Goal: Task Accomplishment & Management: Manage account settings

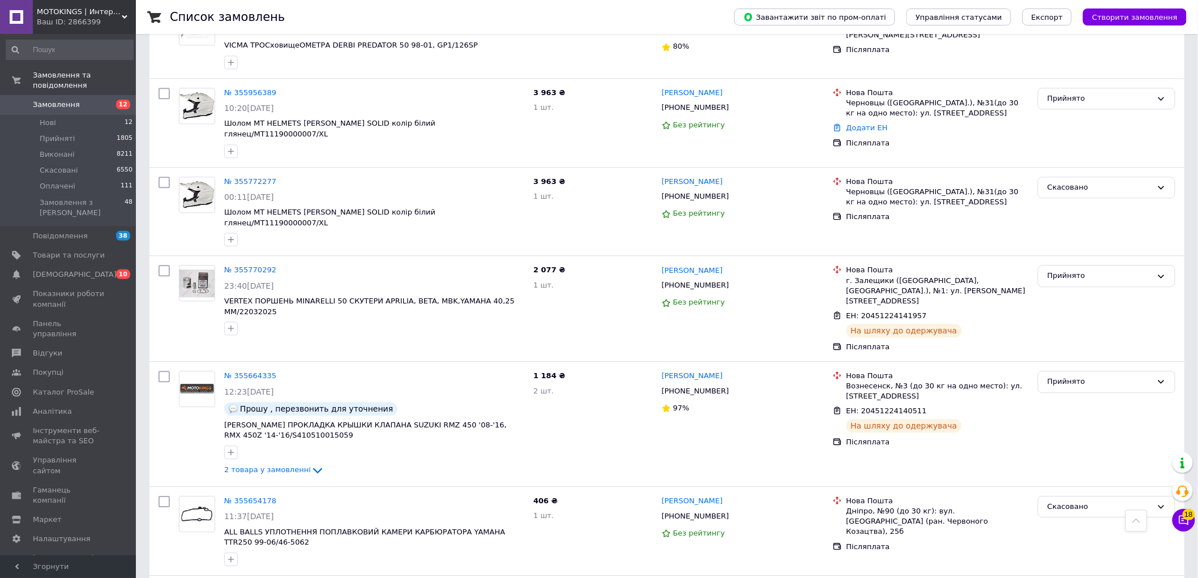
scroll to position [1133, 0]
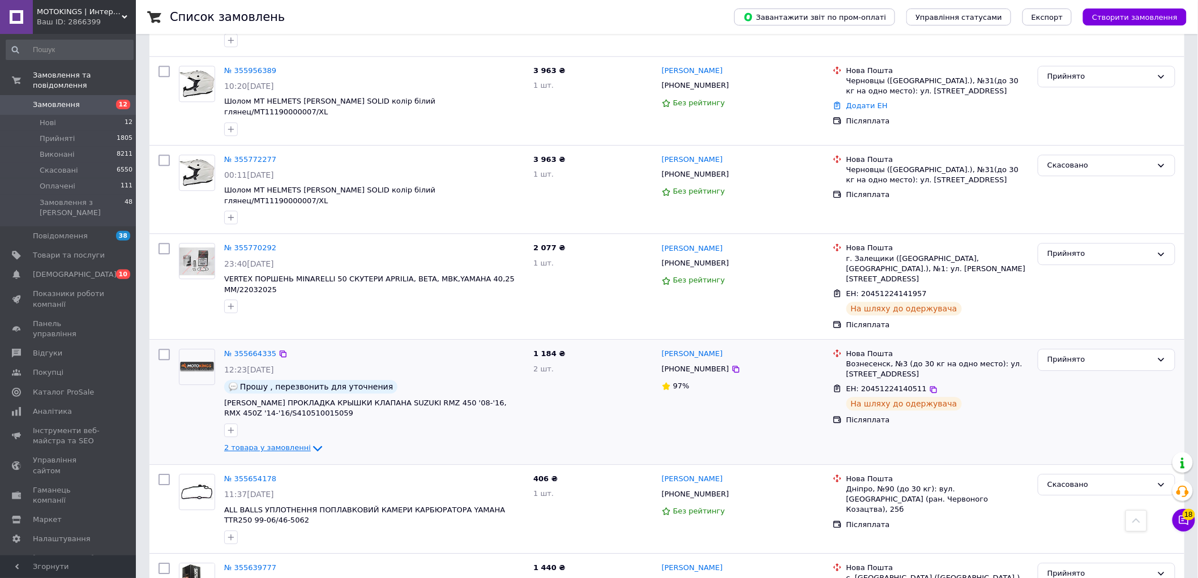
click at [313, 446] on icon at bounding box center [317, 449] width 9 height 6
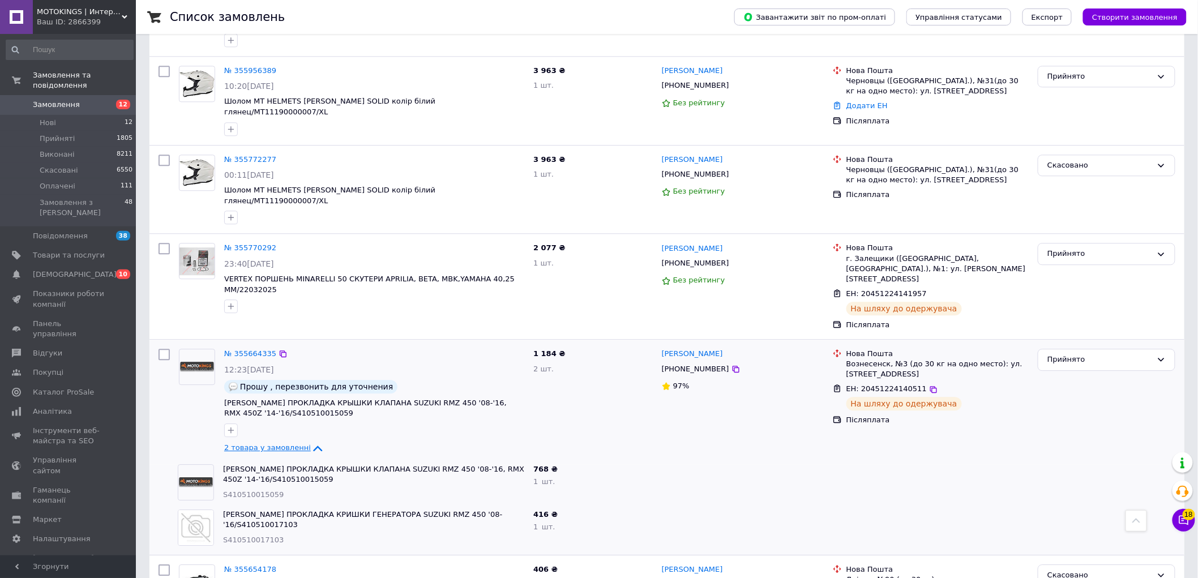
click at [311, 442] on icon at bounding box center [318, 449] width 14 height 14
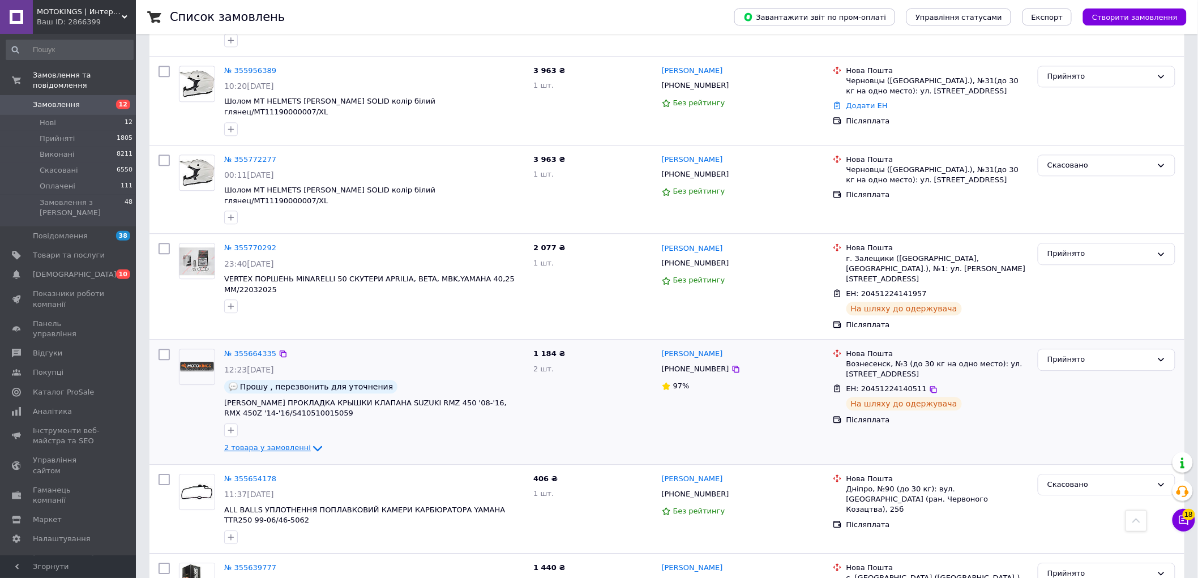
click at [311, 442] on icon at bounding box center [318, 449] width 14 height 14
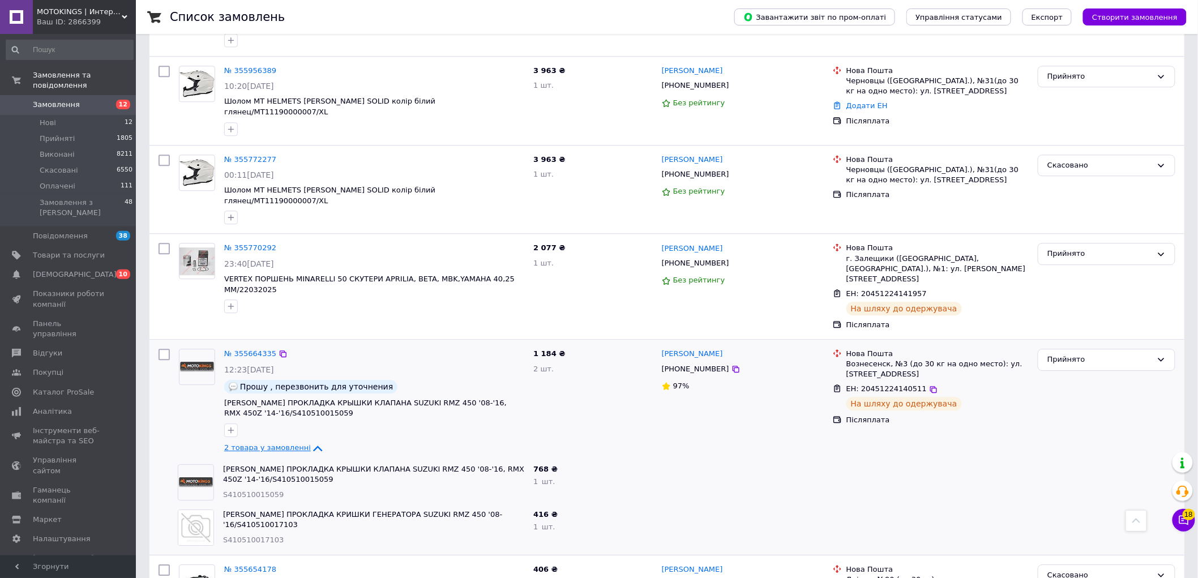
click at [311, 442] on icon at bounding box center [318, 449] width 14 height 14
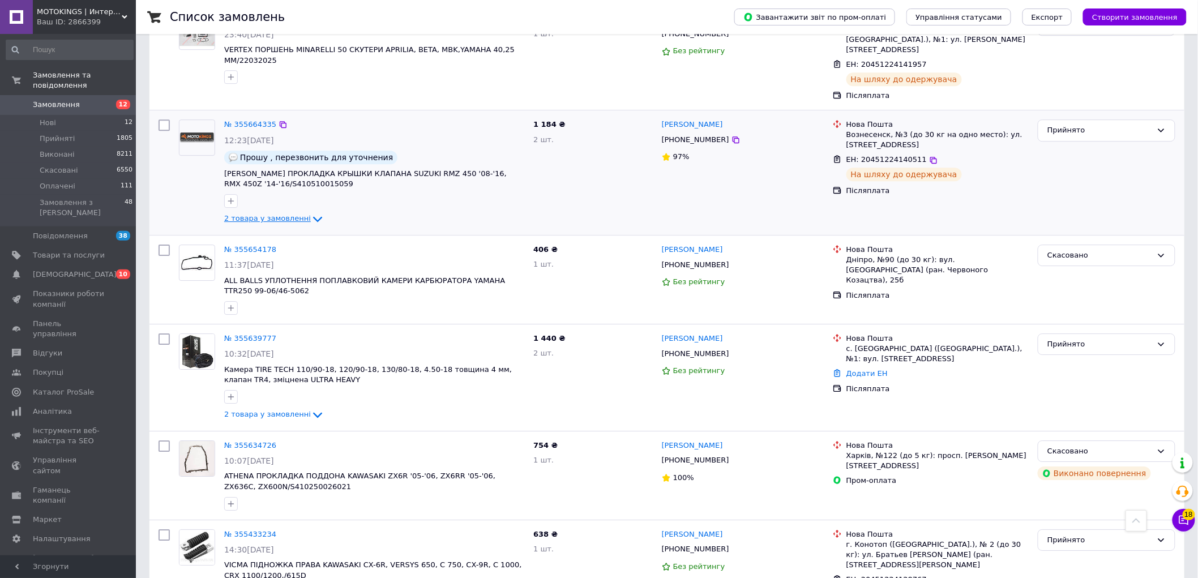
scroll to position [1384, 0]
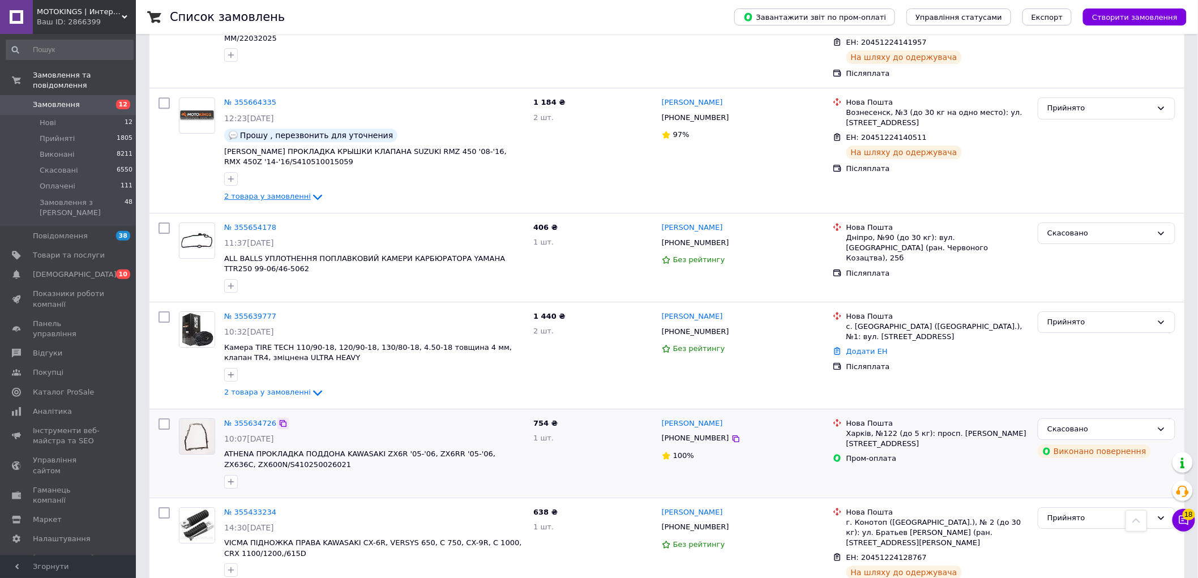
click at [279, 419] on icon at bounding box center [283, 423] width 9 height 9
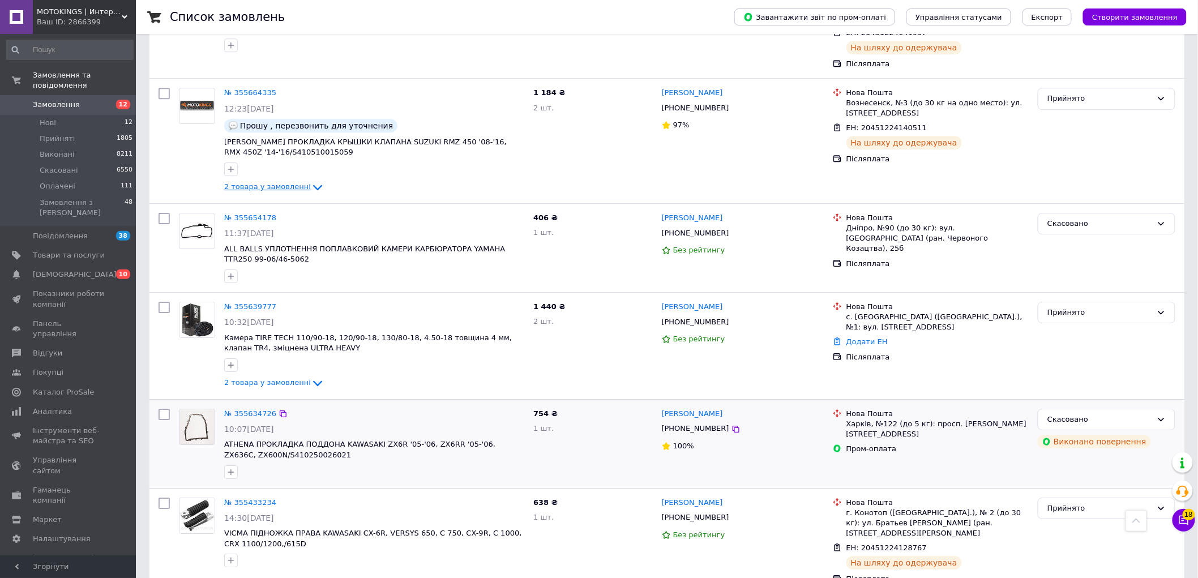
scroll to position [1396, 0]
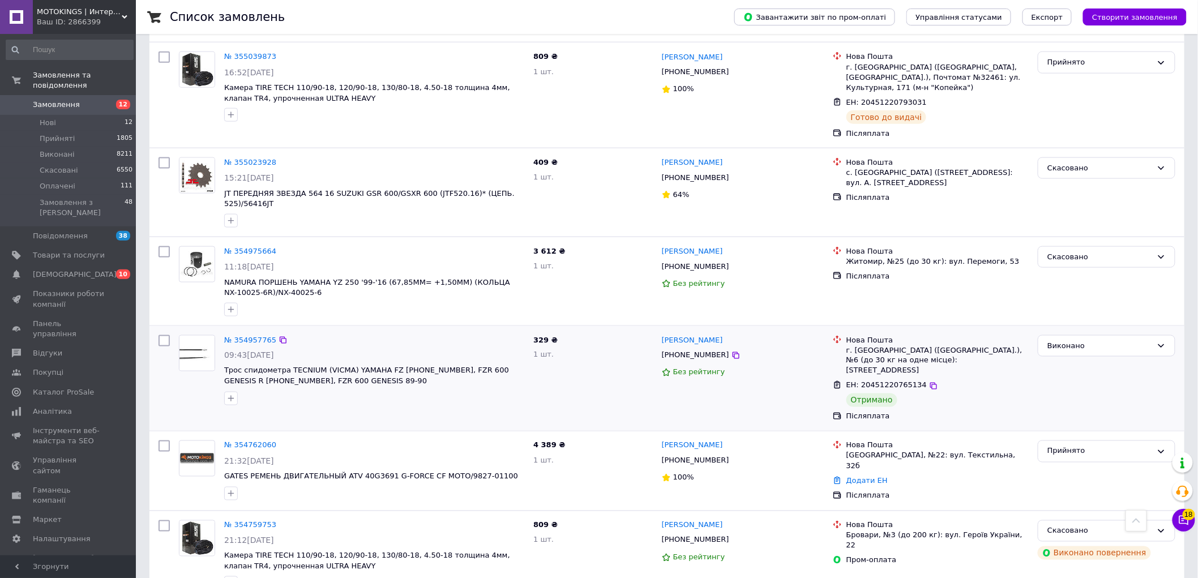
scroll to position [566, 0]
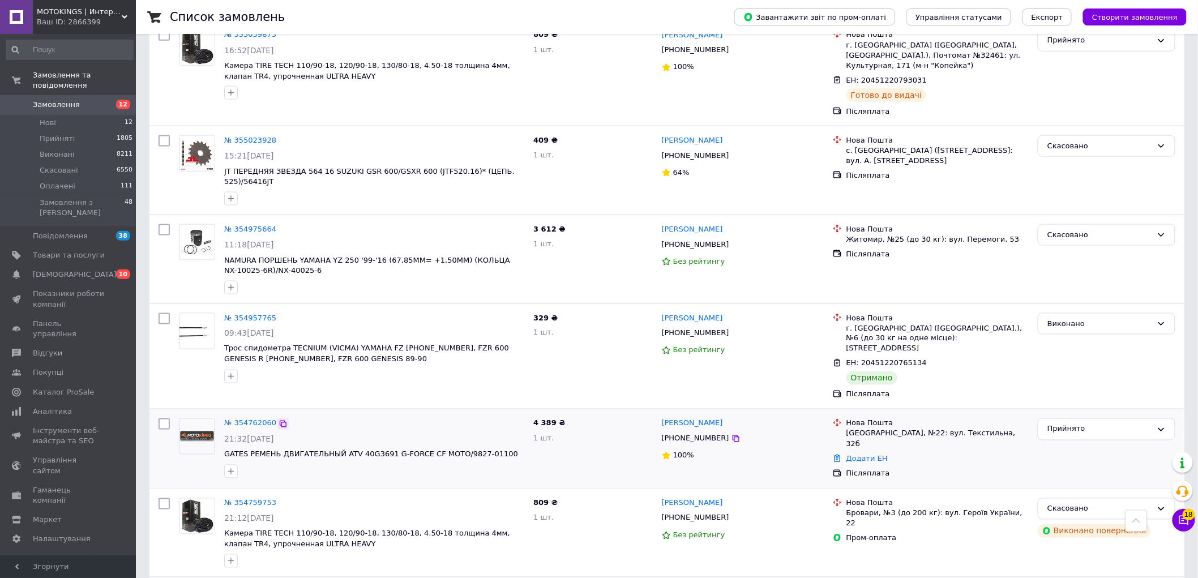
click at [280, 420] on icon at bounding box center [283, 424] width 9 height 9
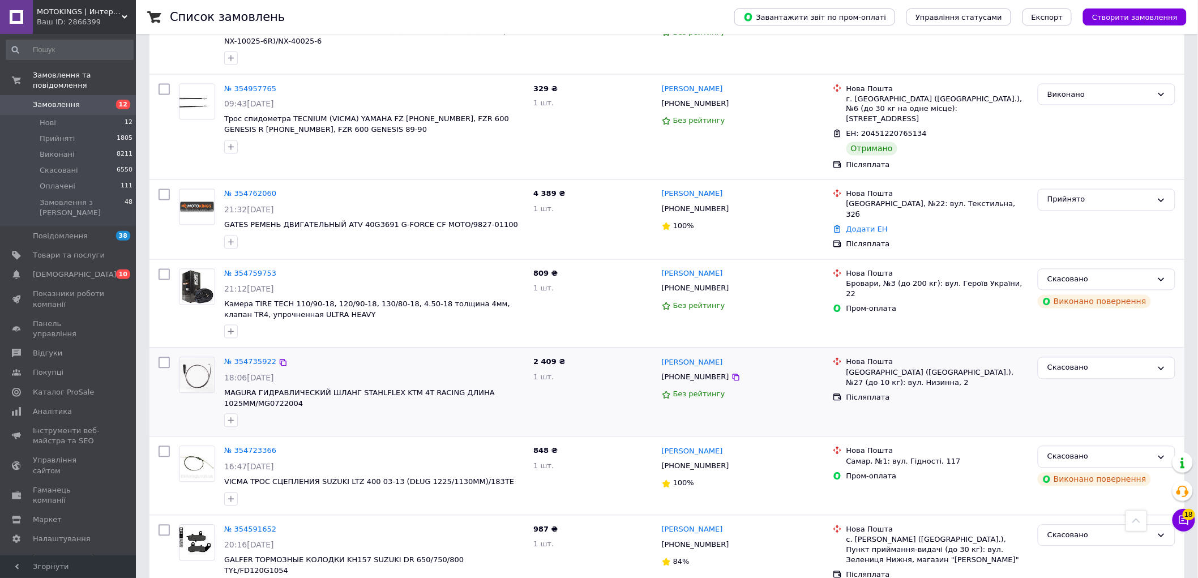
scroll to position [818, 0]
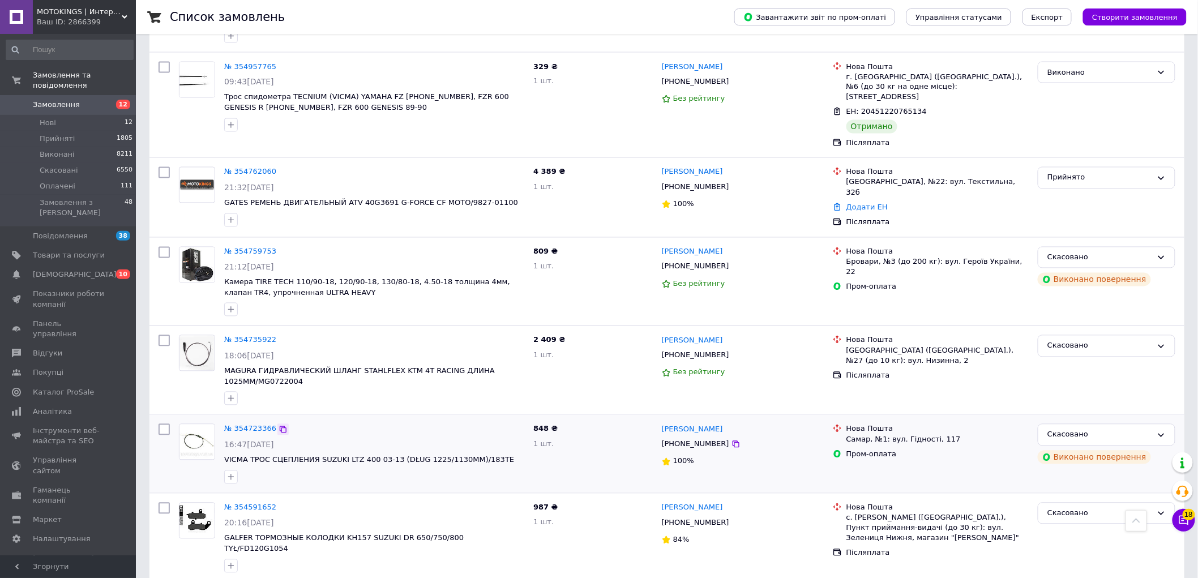
click at [281, 425] on icon at bounding box center [283, 429] width 9 height 9
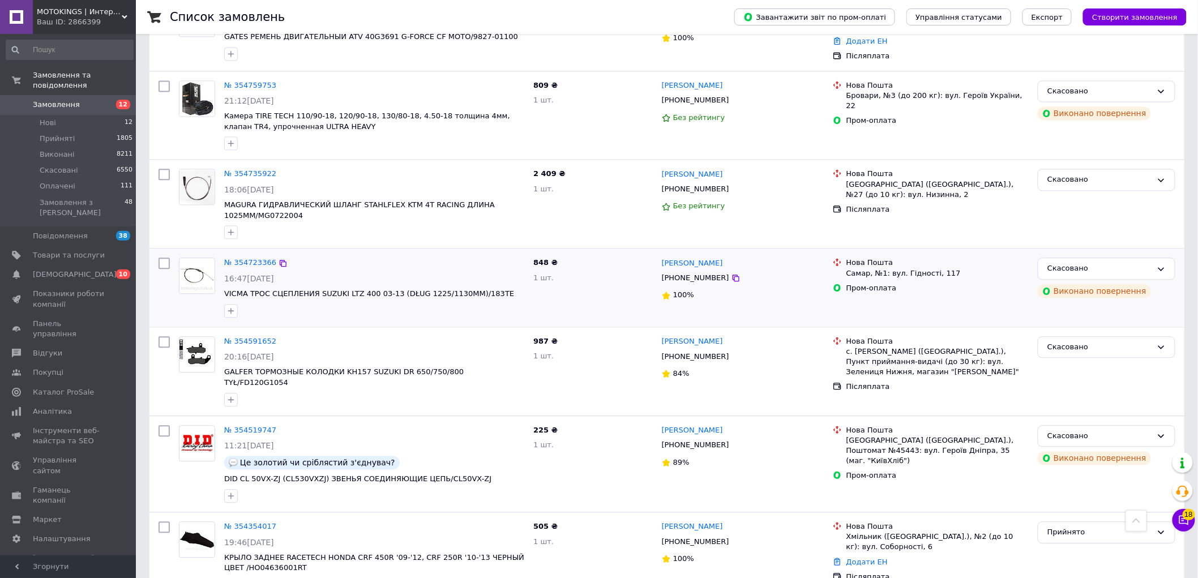
scroll to position [1006, 0]
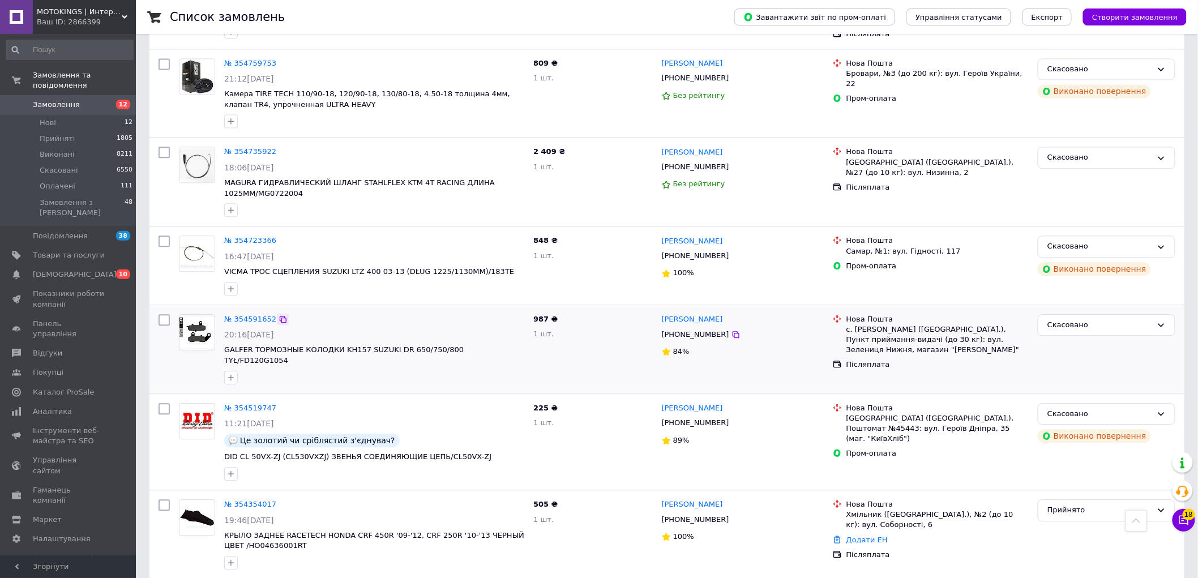
click at [280, 316] on icon at bounding box center [283, 319] width 7 height 7
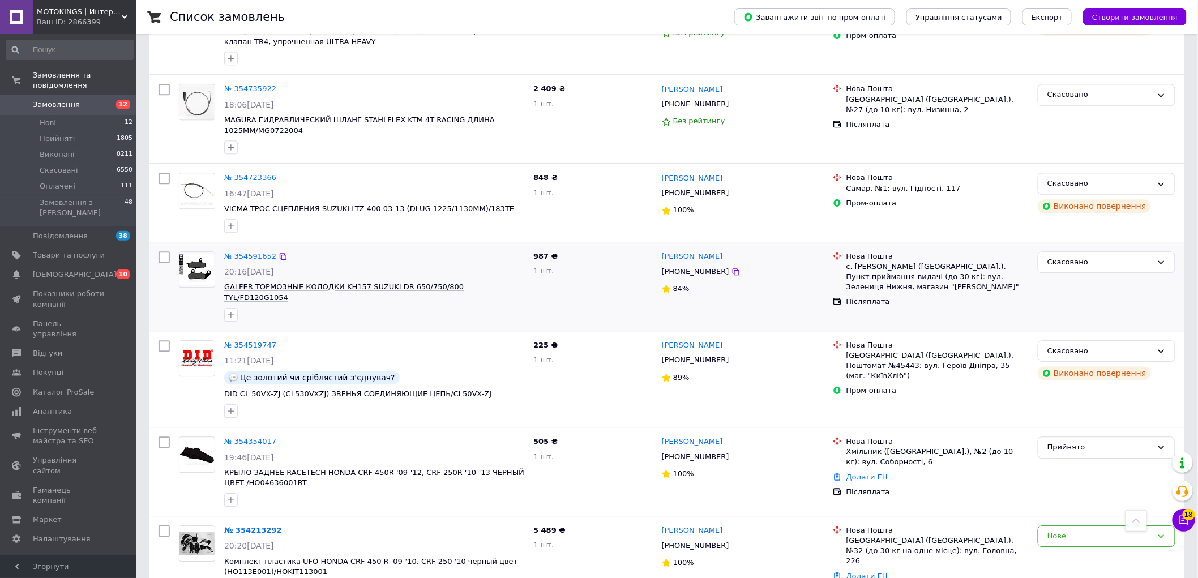
scroll to position [1133, 0]
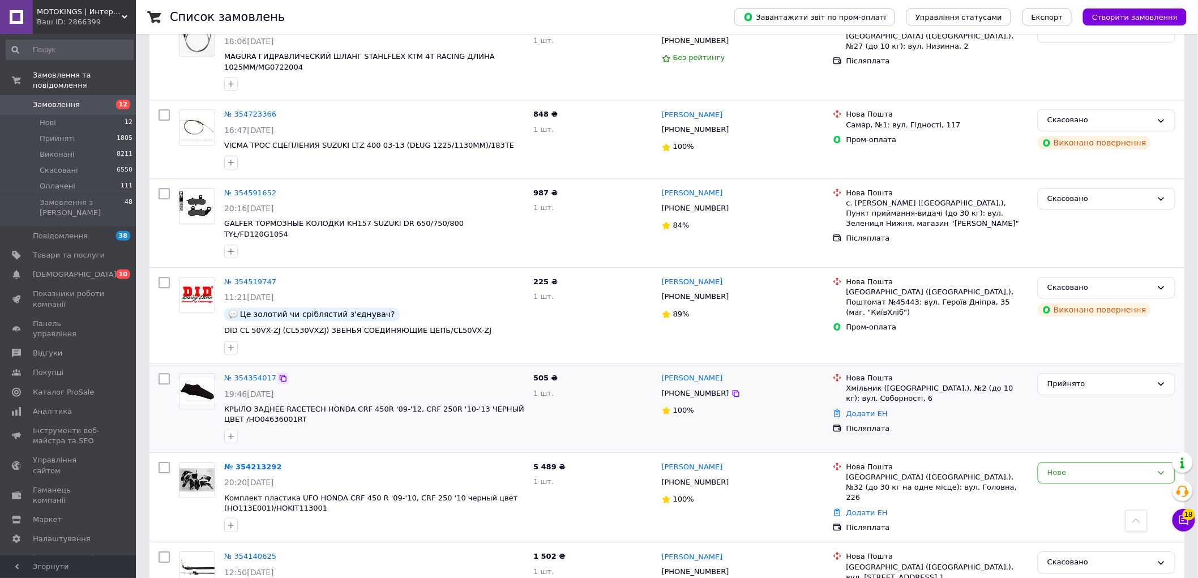
click at [280, 375] on icon at bounding box center [283, 378] width 7 height 7
click at [279, 374] on icon at bounding box center [283, 378] width 9 height 9
drag, startPoint x: 657, startPoint y: 340, endPoint x: 704, endPoint y: 340, distance: 47.0
click at [704, 369] on div "[PERSON_NAME] [PHONE_NUMBER] 100%" at bounding box center [742, 408] width 171 height 79
copy link "[PERSON_NAME]"
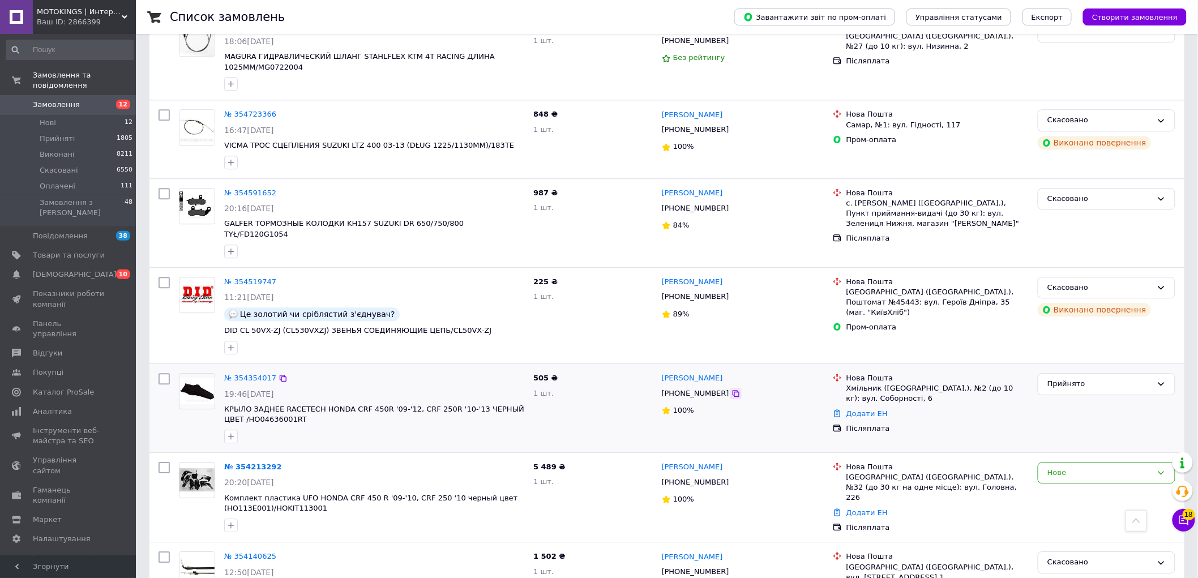
click at [732, 389] on icon at bounding box center [736, 393] width 9 height 9
click at [280, 374] on icon at bounding box center [283, 378] width 9 height 9
drag, startPoint x: 297, startPoint y: 382, endPoint x: 228, endPoint y: 383, distance: 69.7
click at [228, 404] on span "КРЫЛО ЗАДНЕЕ RACETECH HONDA CRF 450R '09-'12, CRF 250R '10-'13 ЧЕРНЫЙ ЦВЕТ /HO0…" at bounding box center [374, 414] width 300 height 21
copy span "HO04636001RT"
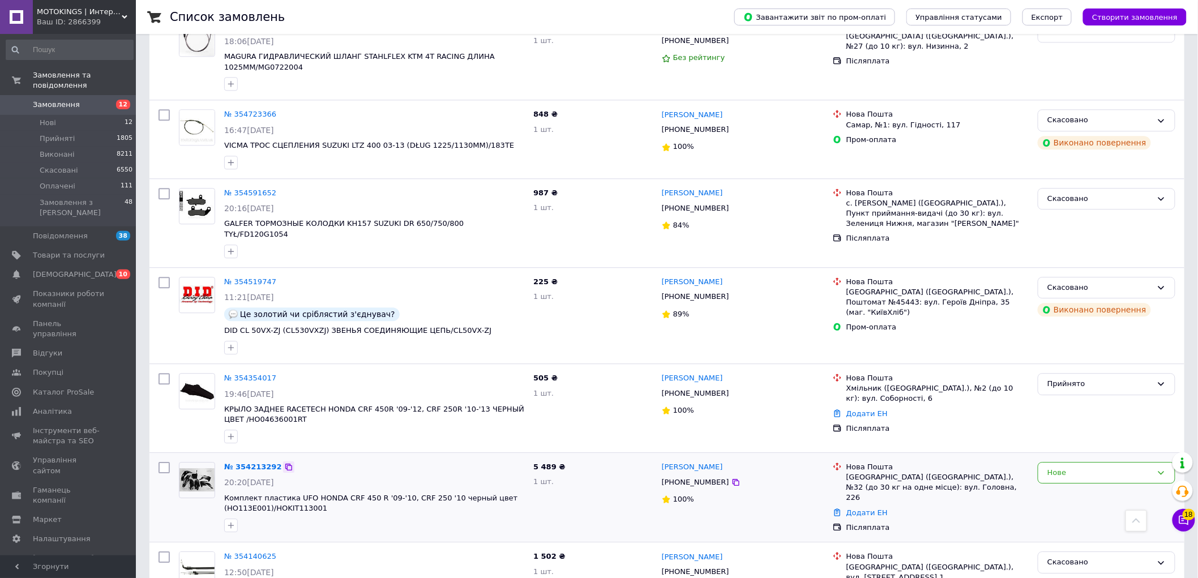
click at [284, 463] on icon at bounding box center [288, 467] width 9 height 9
click at [285, 464] on icon at bounding box center [288, 467] width 7 height 7
click at [284, 463] on icon at bounding box center [288, 467] width 9 height 9
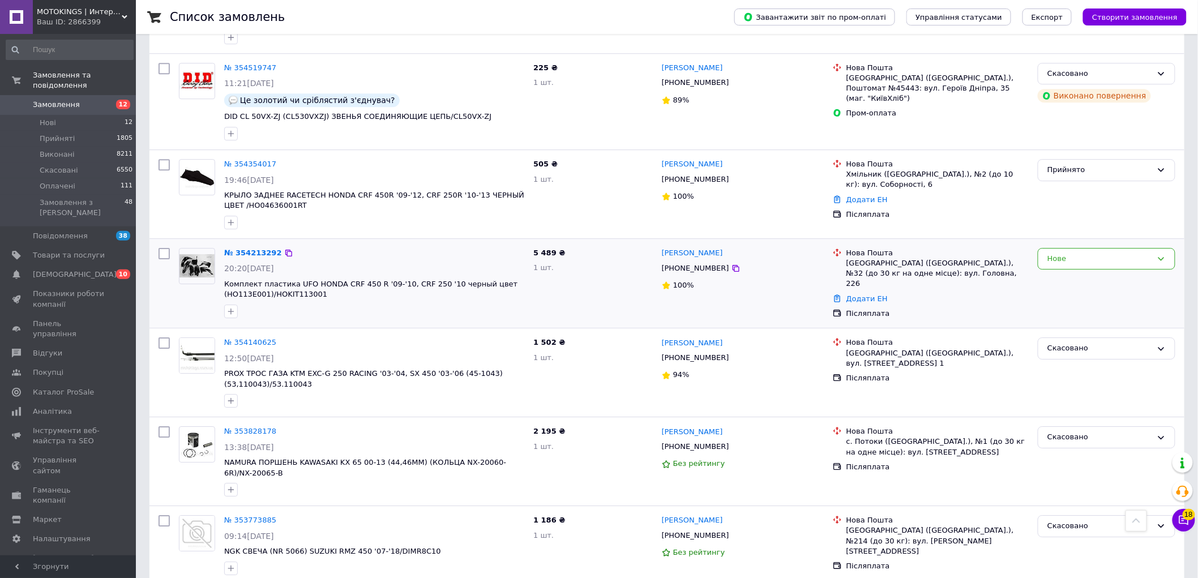
scroll to position [1361, 0]
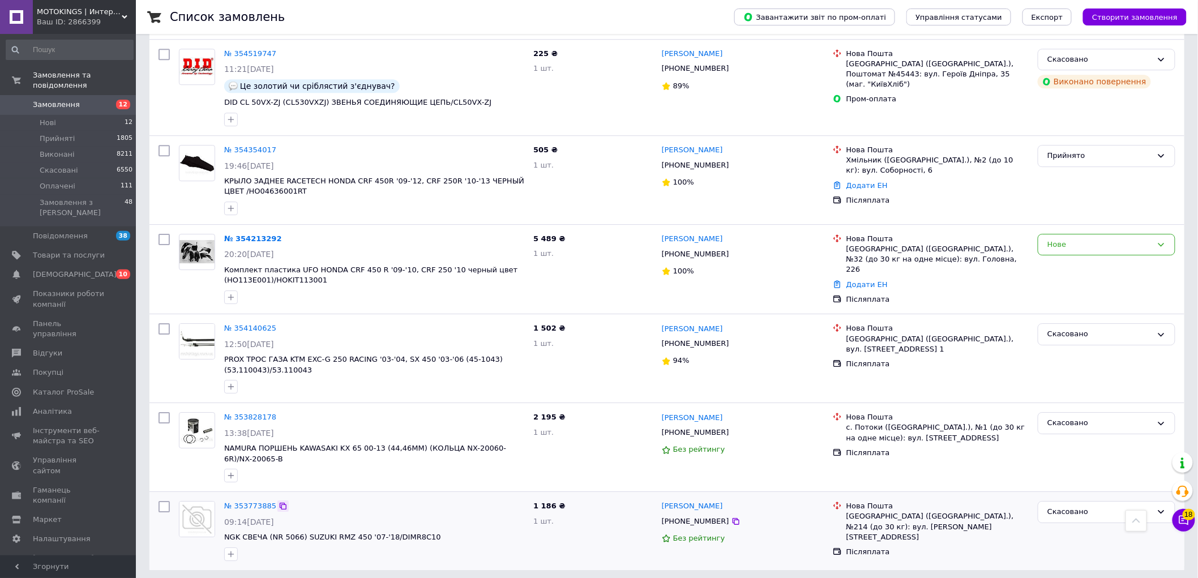
click at [279, 502] on icon at bounding box center [283, 506] width 9 height 9
click at [280, 502] on icon at bounding box center [283, 506] width 9 height 9
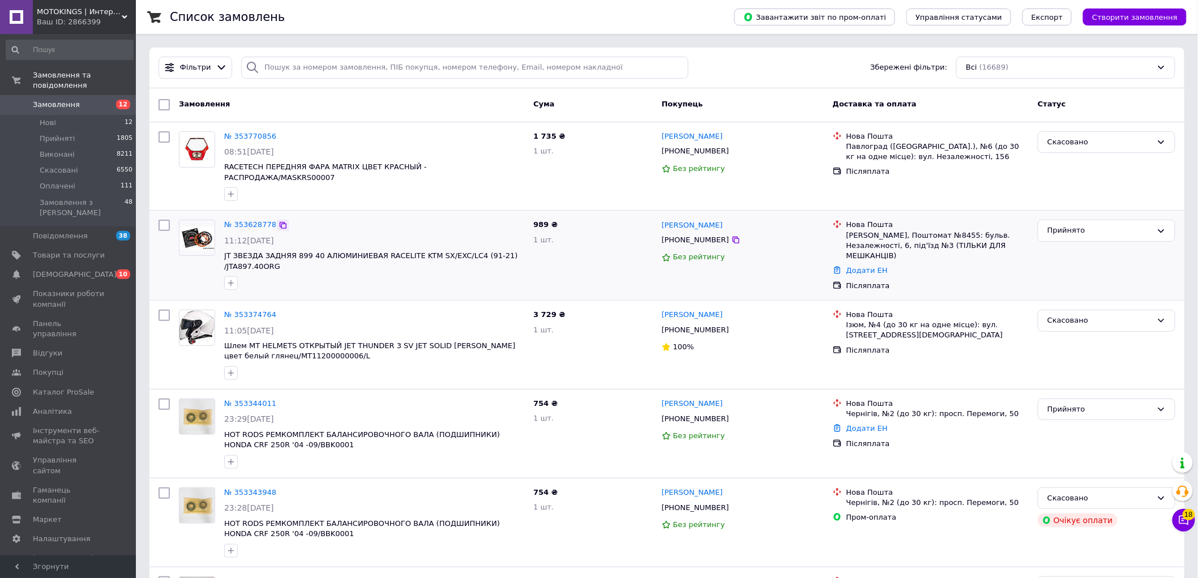
click at [279, 221] on icon at bounding box center [283, 225] width 9 height 9
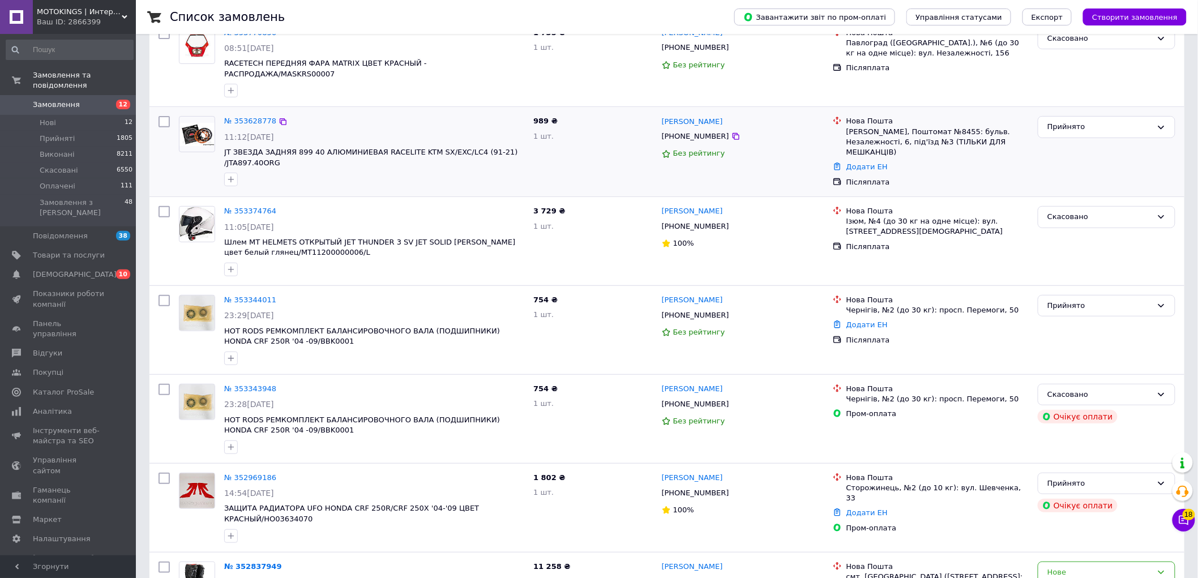
scroll to position [126, 0]
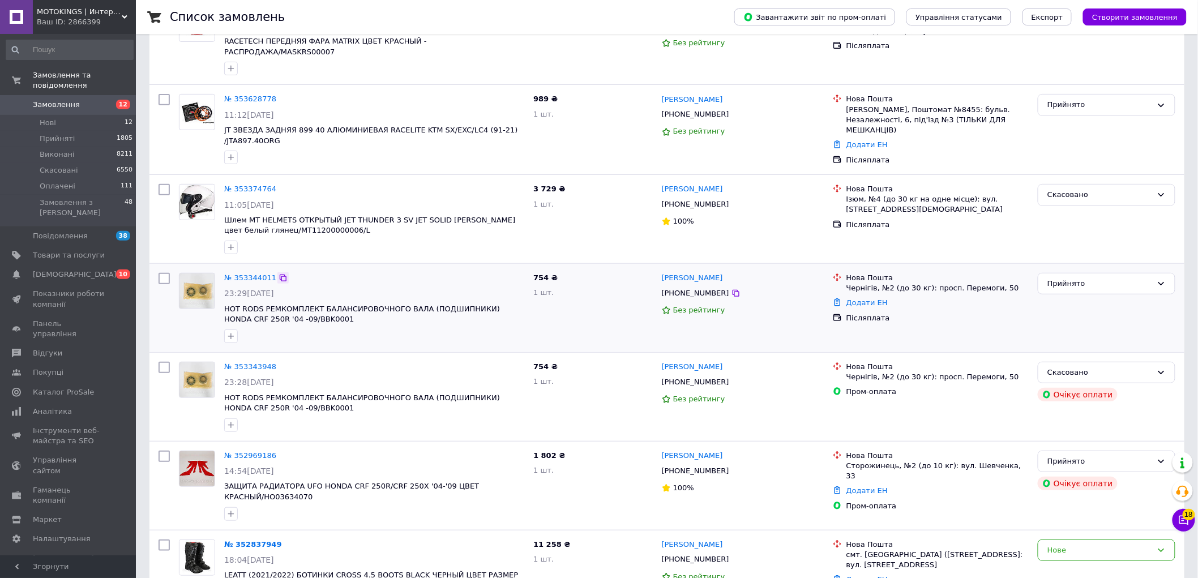
click at [281, 272] on div at bounding box center [282, 277] width 11 height 11
click at [279, 274] on icon at bounding box center [283, 278] width 9 height 9
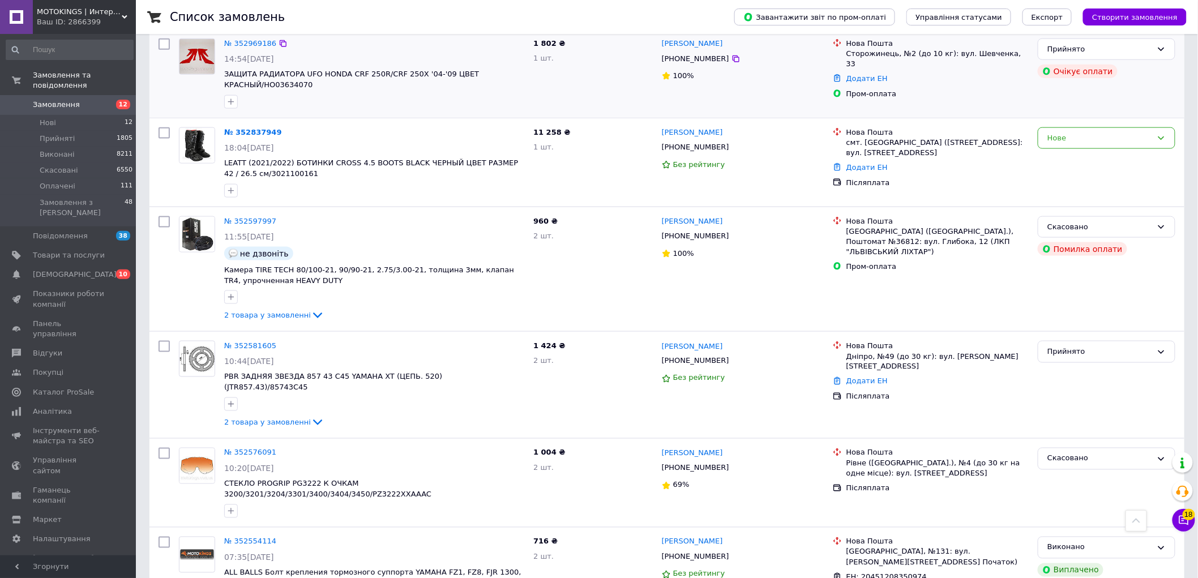
scroll to position [566, 0]
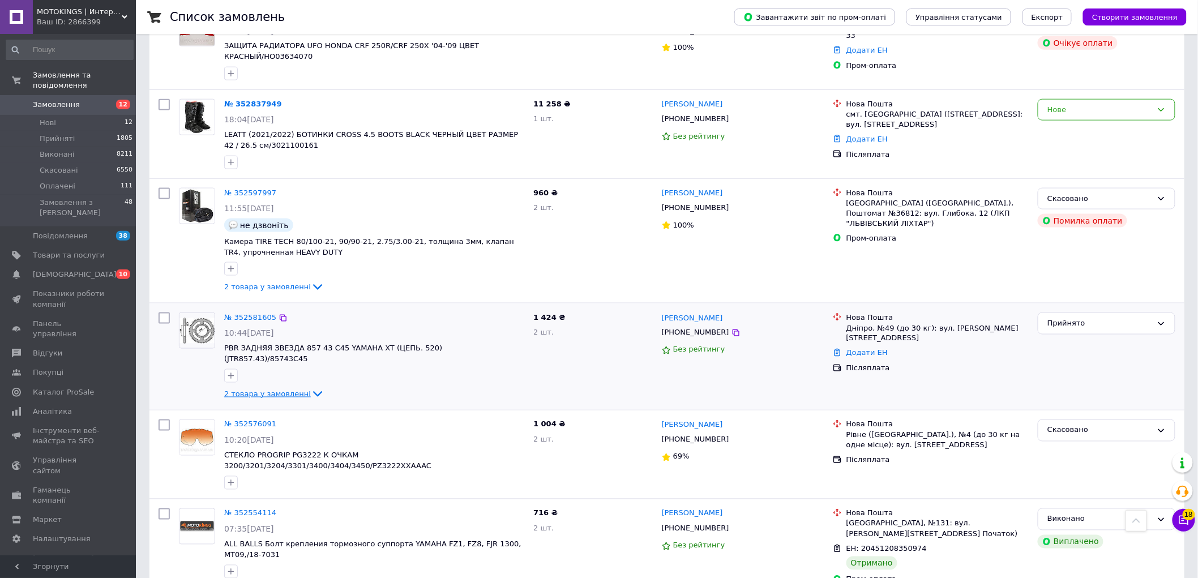
click at [311, 387] on icon at bounding box center [318, 394] width 14 height 14
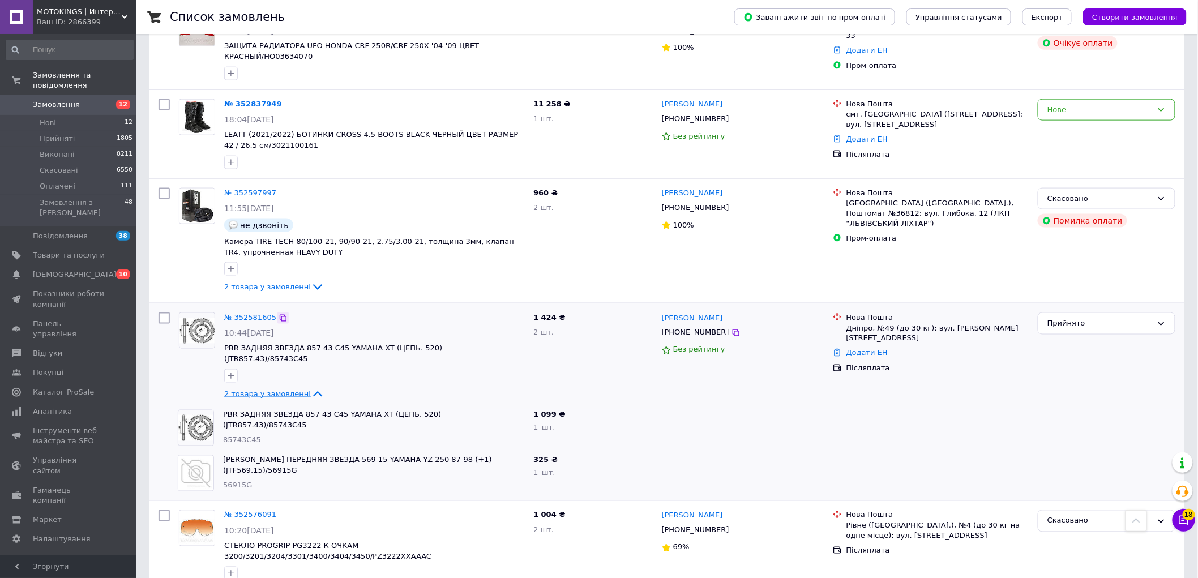
click at [279, 314] on icon at bounding box center [283, 318] width 9 height 9
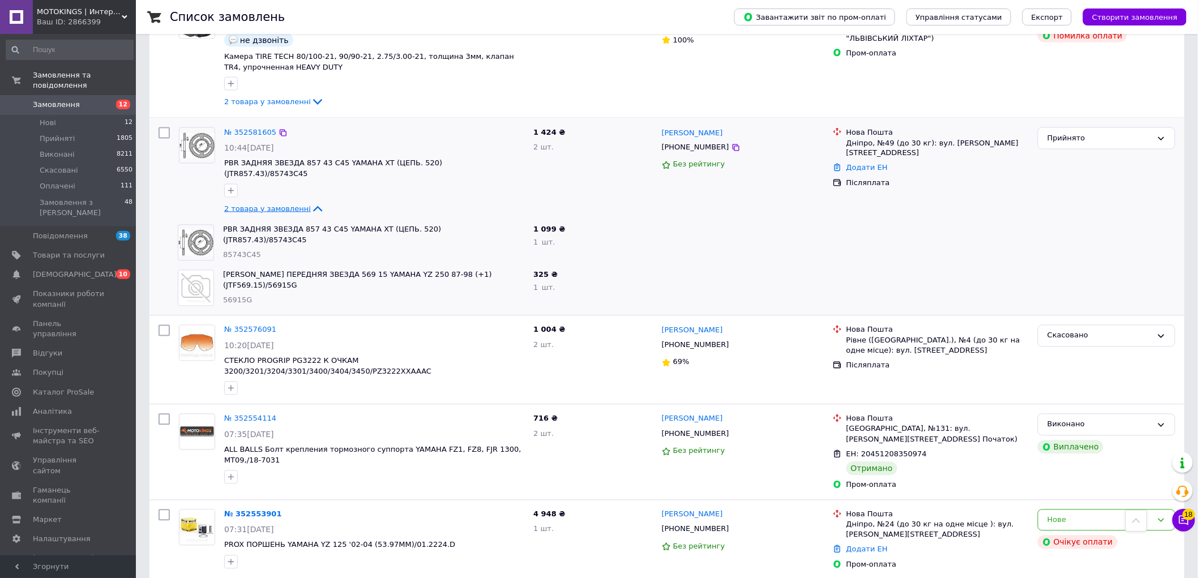
scroll to position [755, 0]
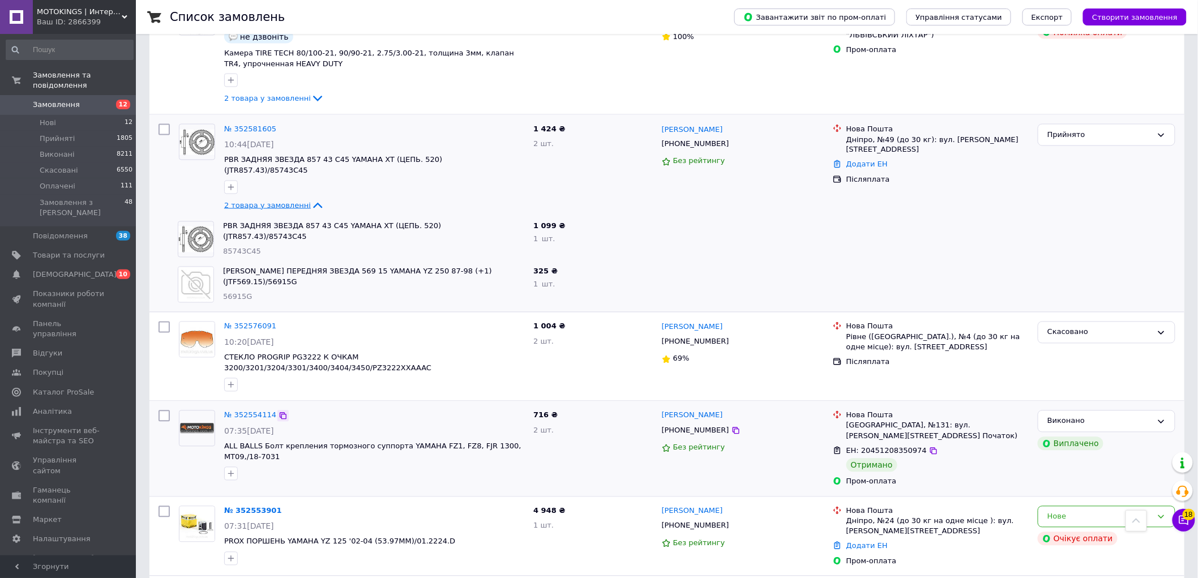
click at [279, 412] on icon at bounding box center [283, 416] width 9 height 9
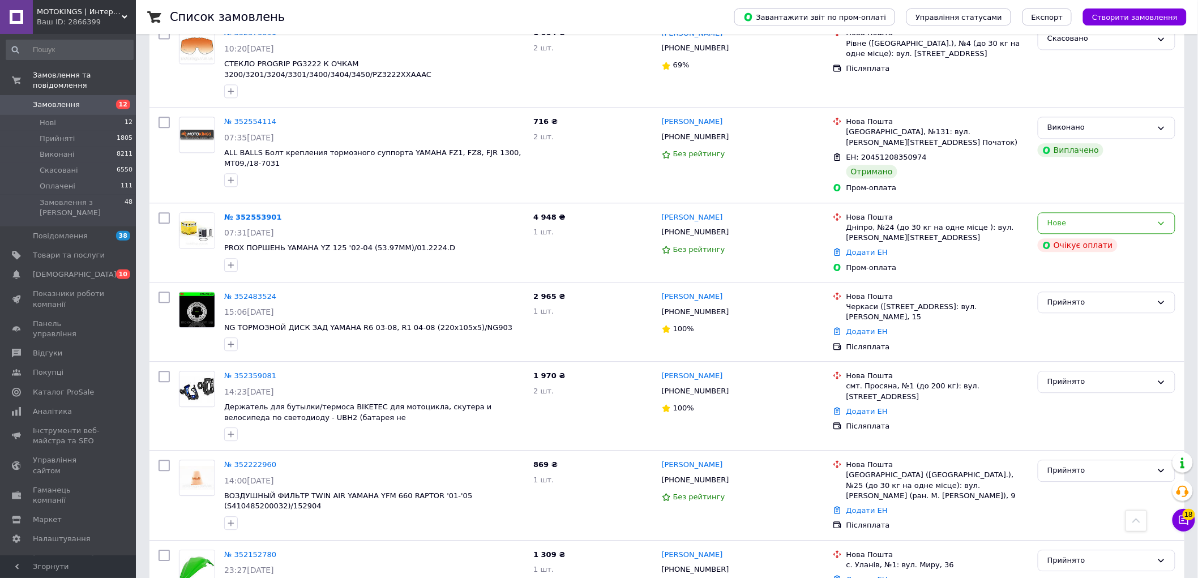
scroll to position [1069, 0]
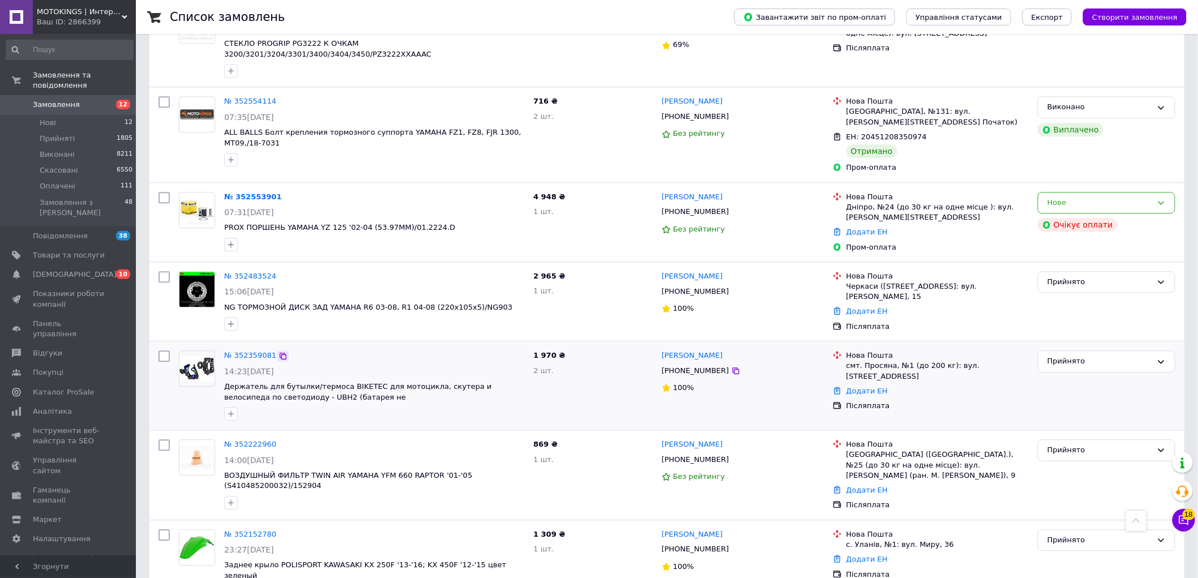
click at [280, 353] on icon at bounding box center [283, 356] width 7 height 7
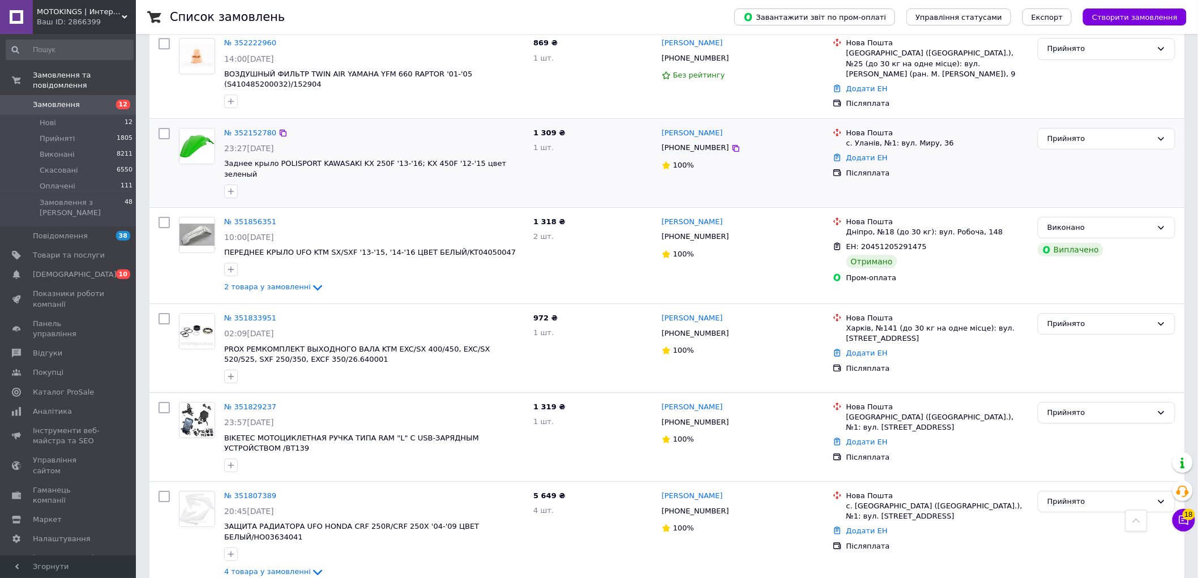
scroll to position [1494, 0]
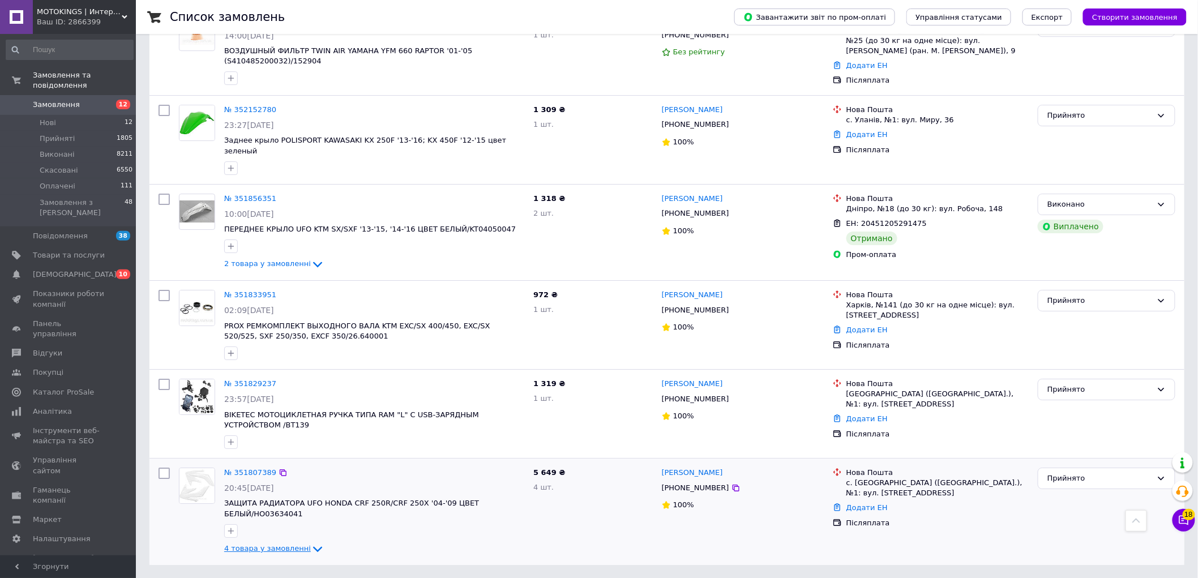
click at [312, 542] on icon at bounding box center [318, 549] width 14 height 14
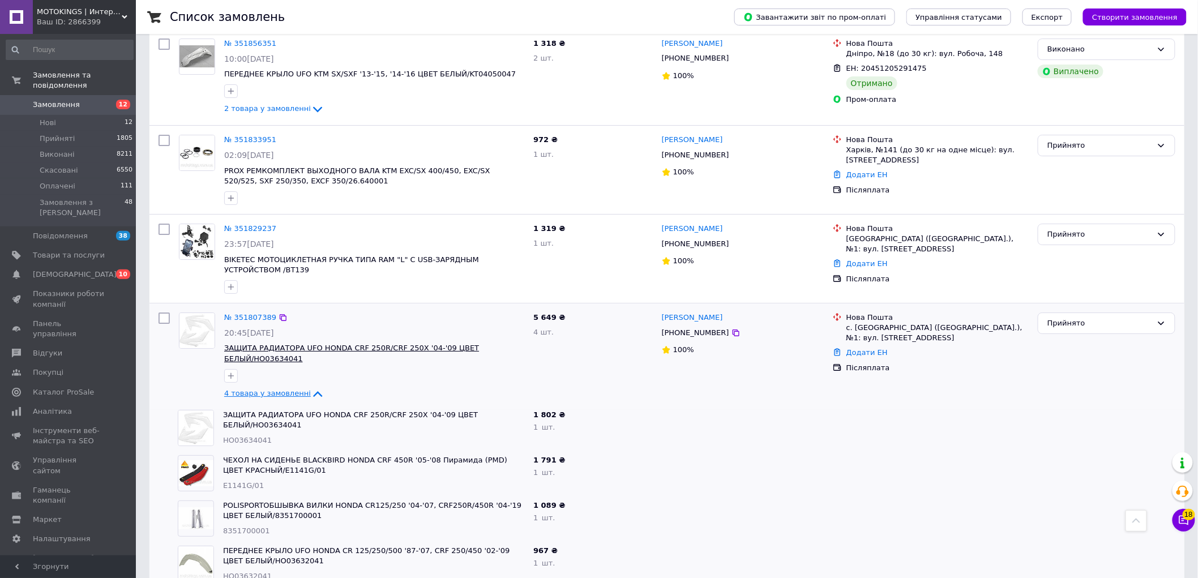
scroll to position [1676, 0]
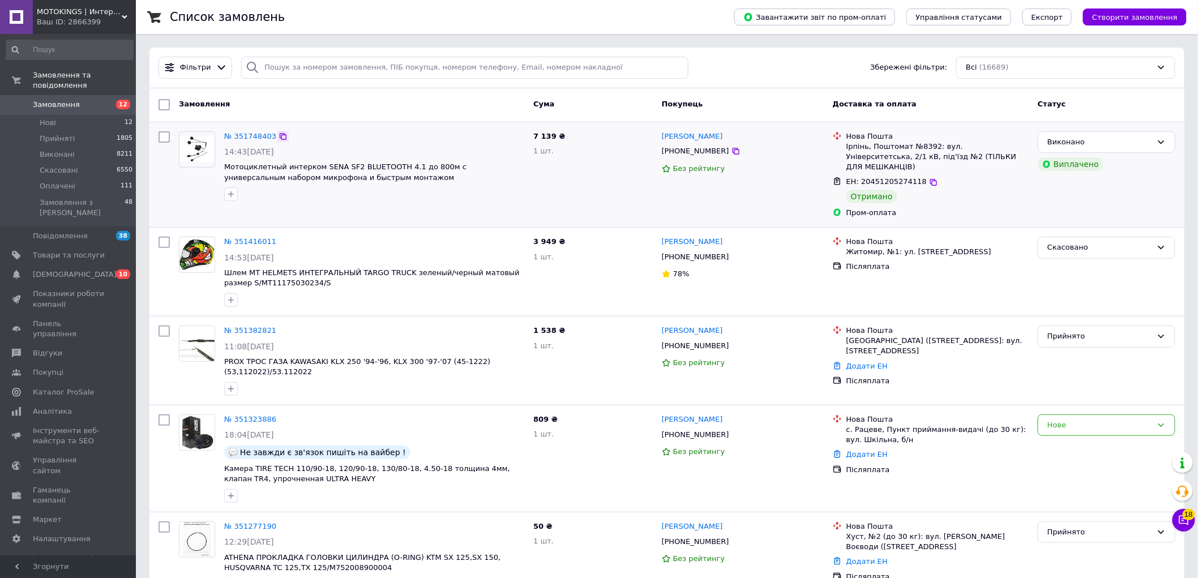
click at [279, 136] on icon at bounding box center [283, 136] width 9 height 9
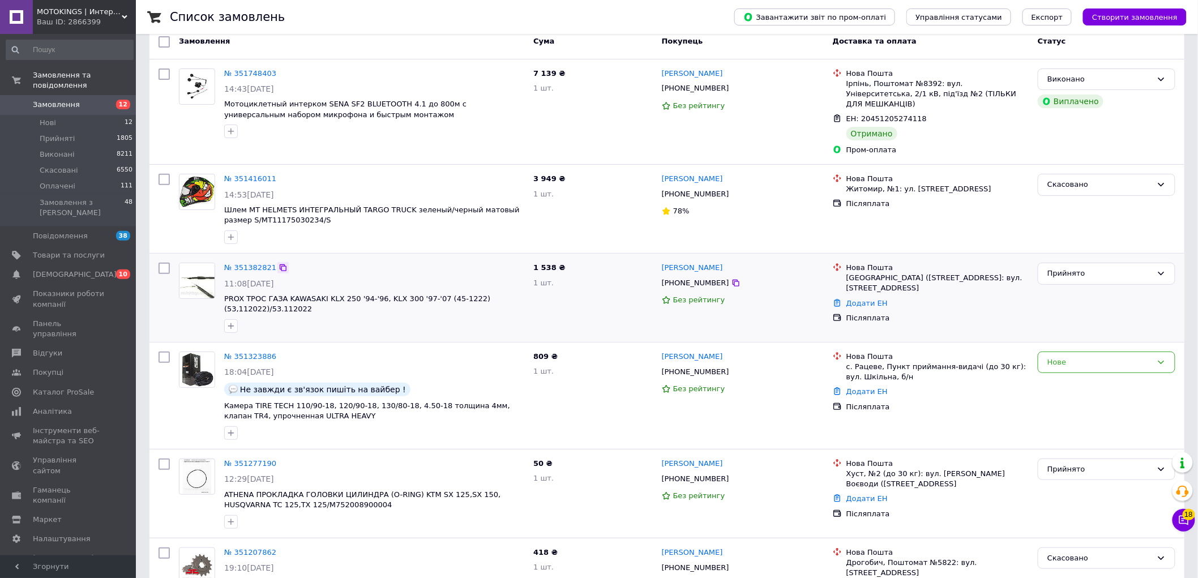
click at [279, 263] on icon at bounding box center [283, 267] width 9 height 9
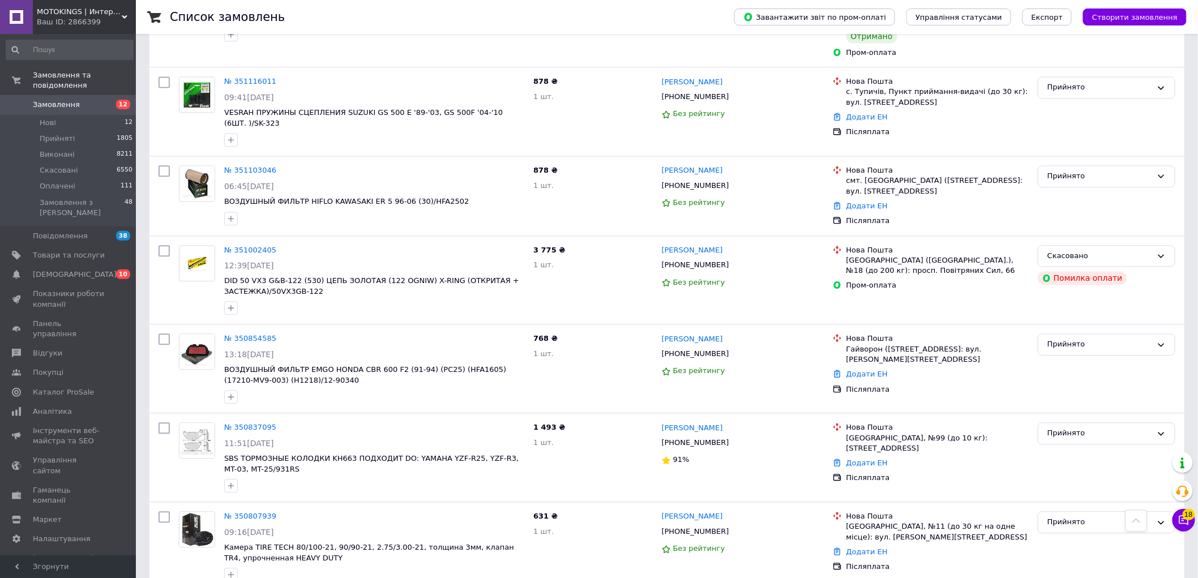
scroll to position [1006, 0]
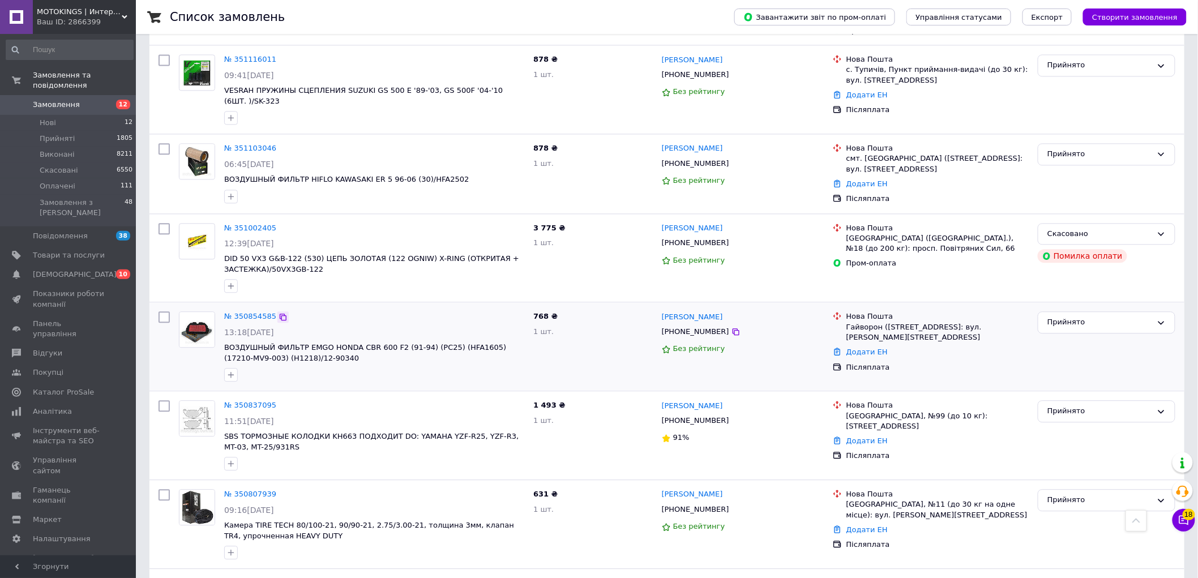
click at [279, 313] on icon at bounding box center [283, 317] width 9 height 9
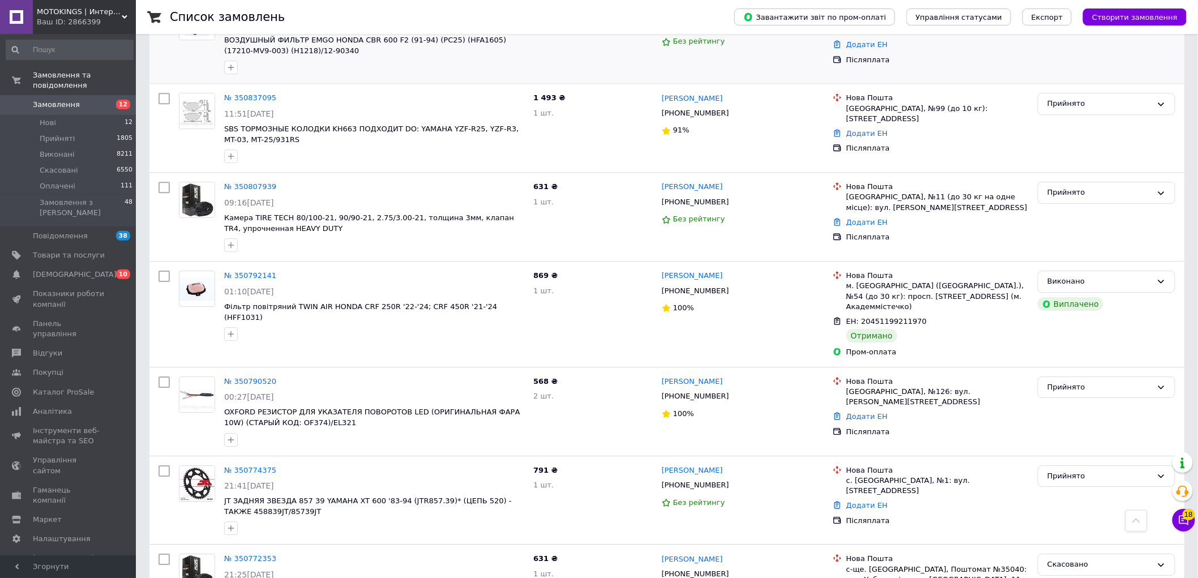
scroll to position [1321, 0]
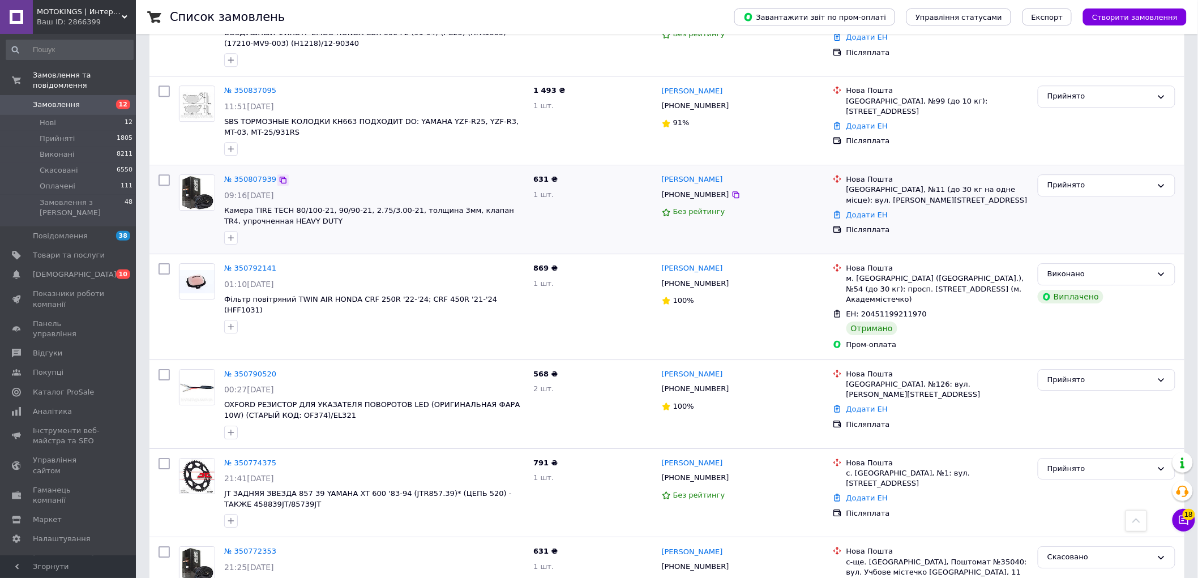
click at [280, 177] on icon at bounding box center [283, 180] width 7 height 7
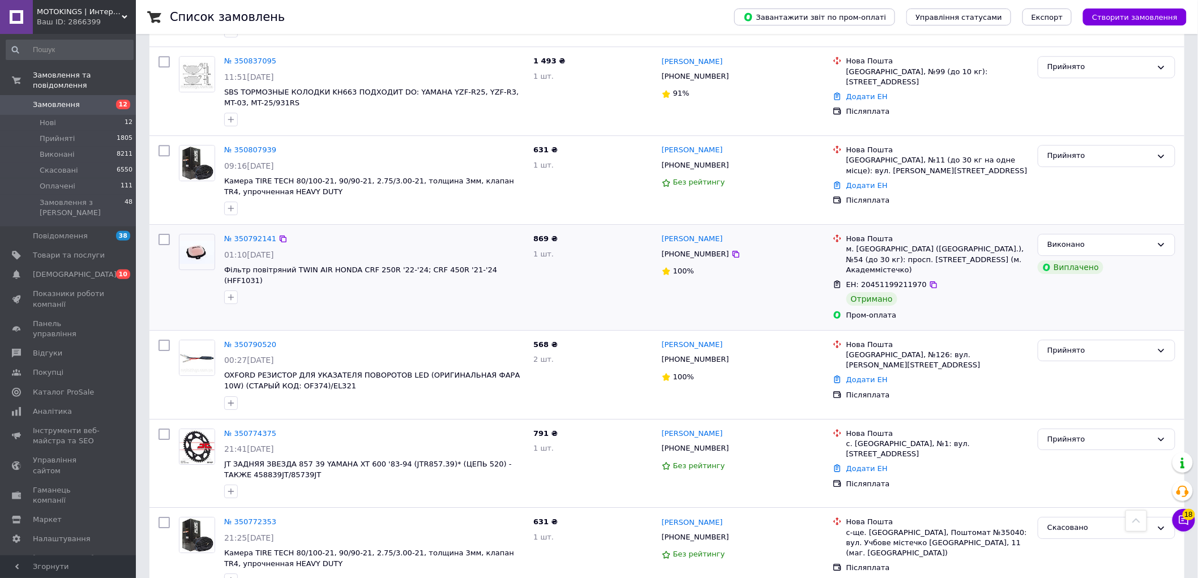
scroll to position [1366, 0]
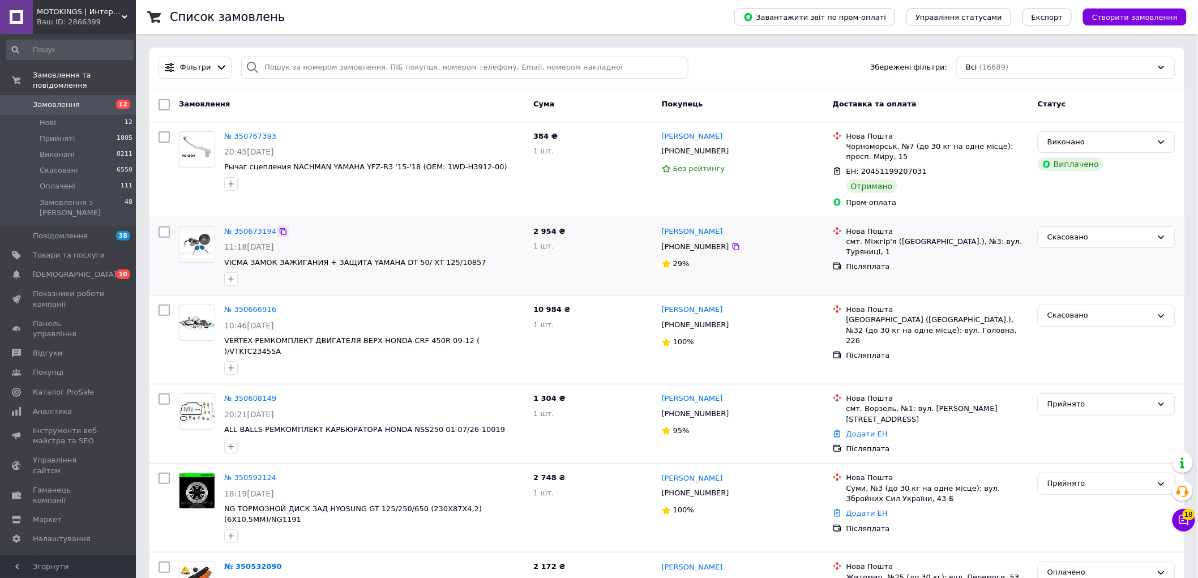
click at [279, 229] on icon at bounding box center [283, 231] width 9 height 9
click at [279, 61] on input "search" at bounding box center [464, 68] width 447 height 22
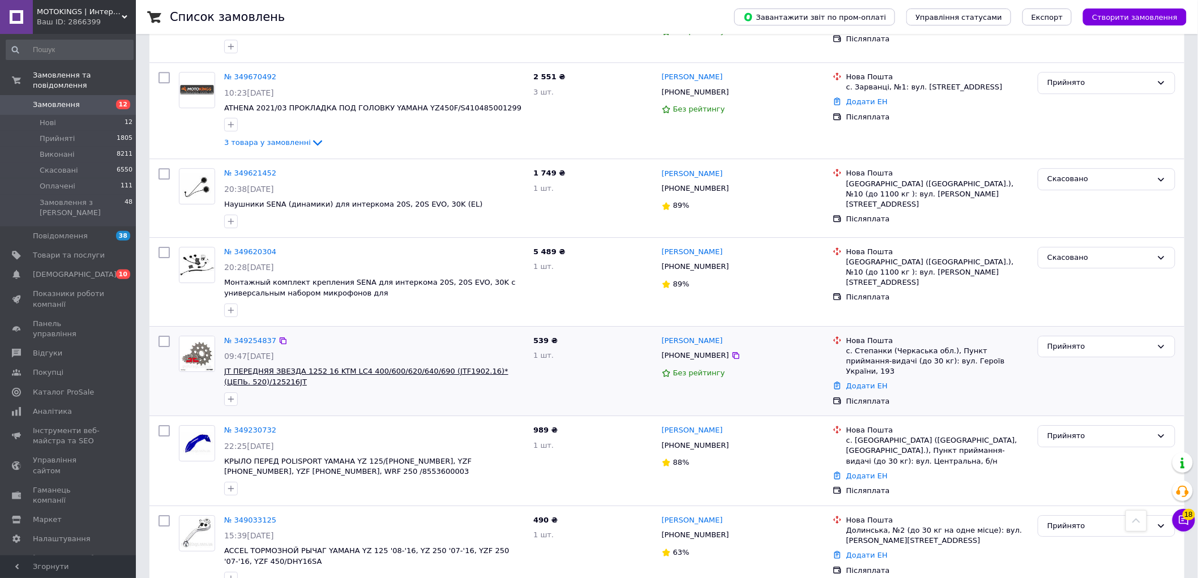
scroll to position [1364, 0]
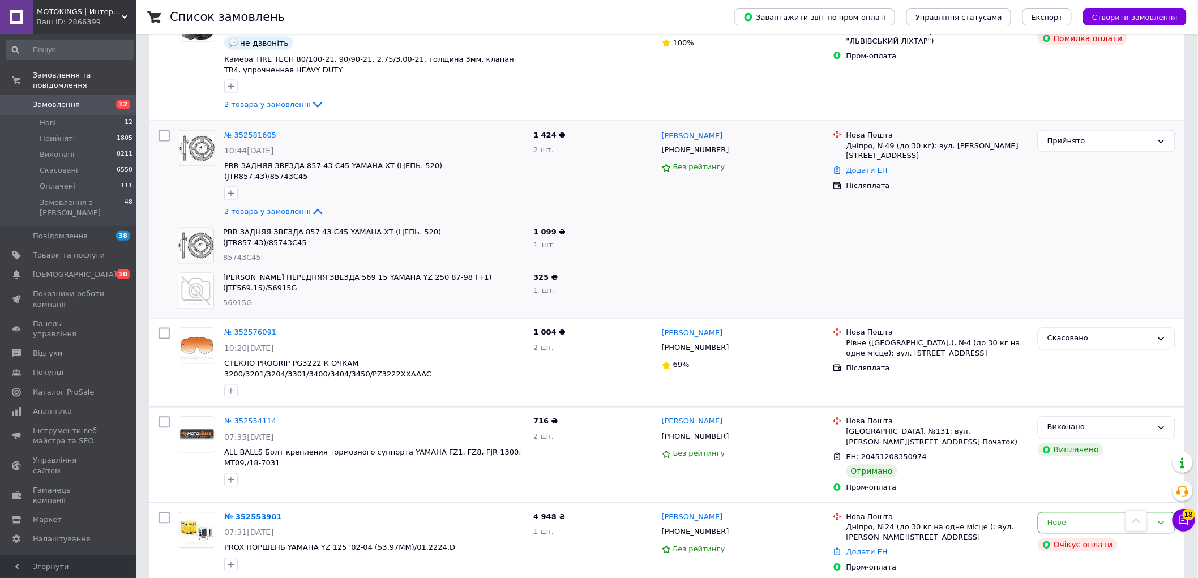
scroll to position [755, 0]
